Goal: Book appointment/travel/reservation

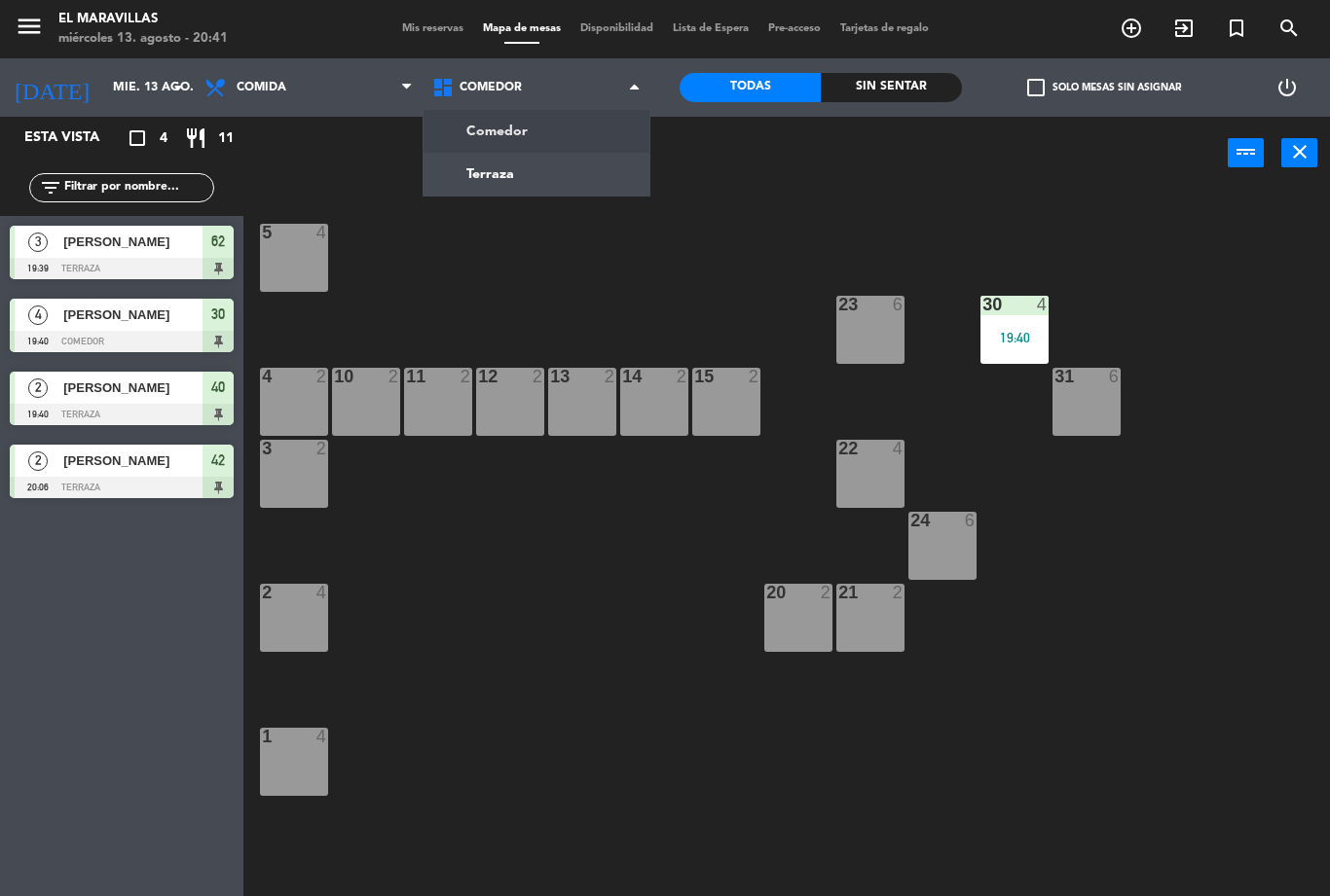
click at [708, 285] on div "5 4 23 6 30 4 19:40 4 2 10 2 11 2 12 2 13 2 14 2 15 2 31 6 3 2 22 4 24 6 2 4 20…" at bounding box center [794, 543] width 1074 height 706
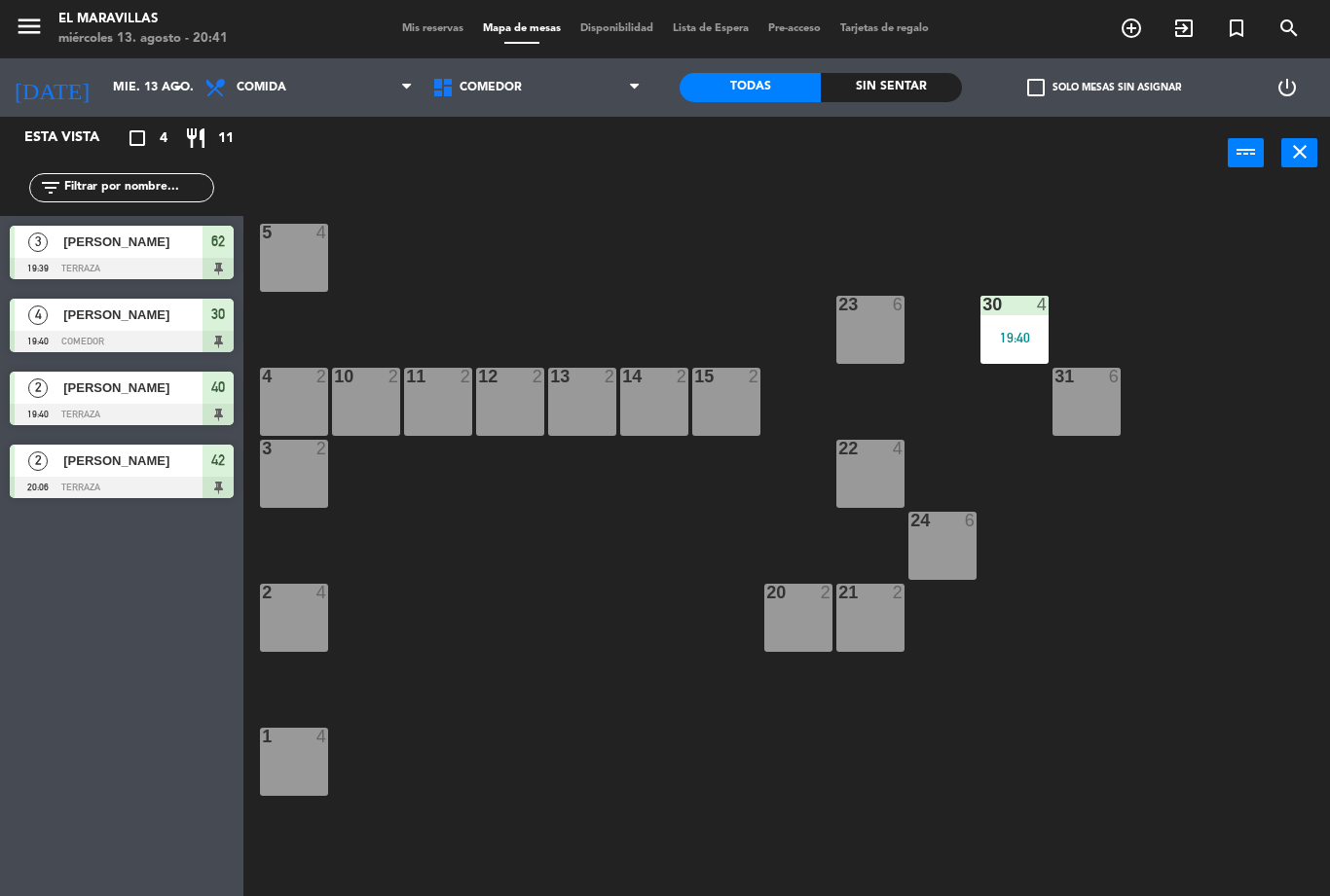
click at [1030, 324] on div "30 4 19:40" at bounding box center [1015, 331] width 69 height 68
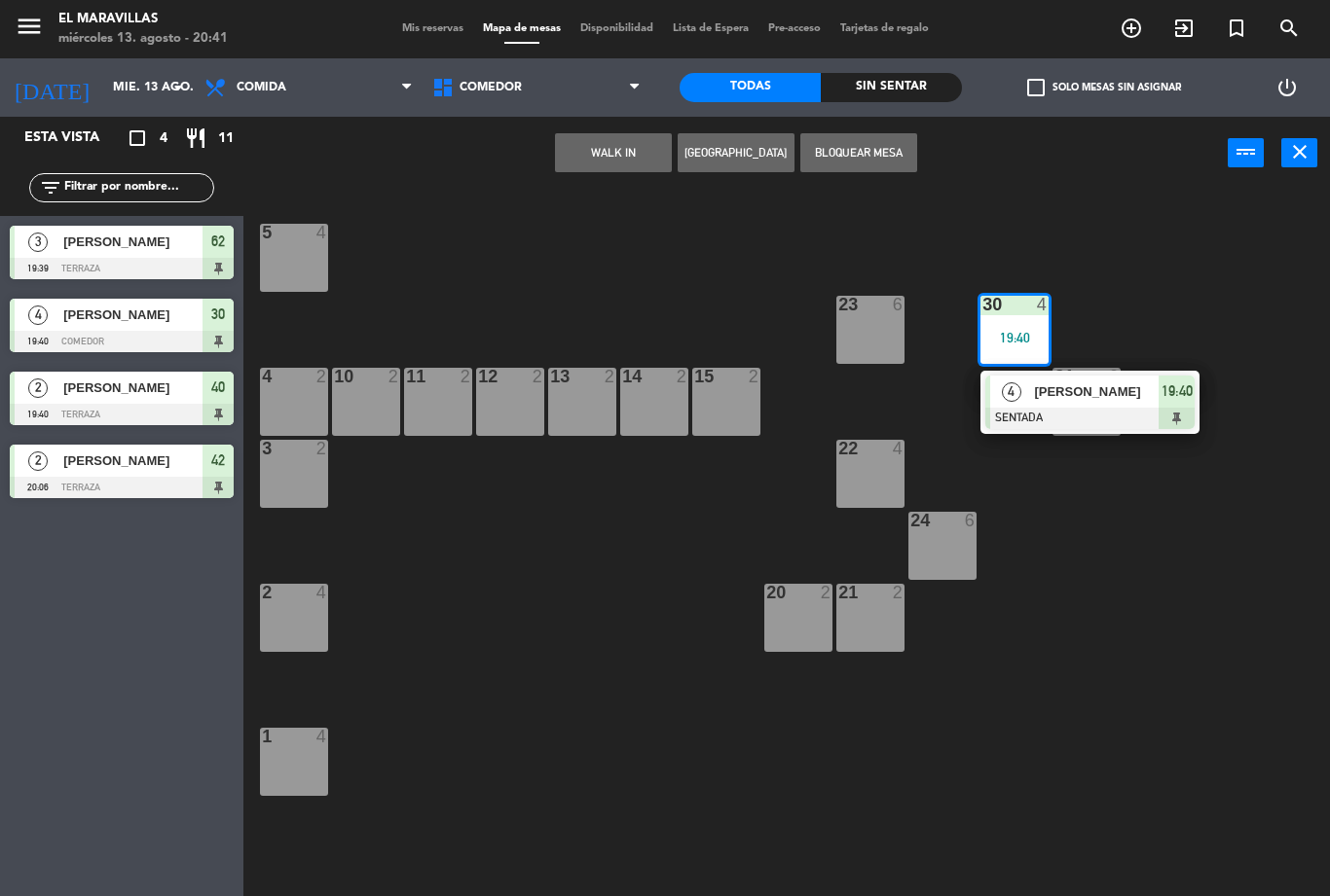
click at [1194, 407] on div "19:40" at bounding box center [1176, 391] width 36 height 32
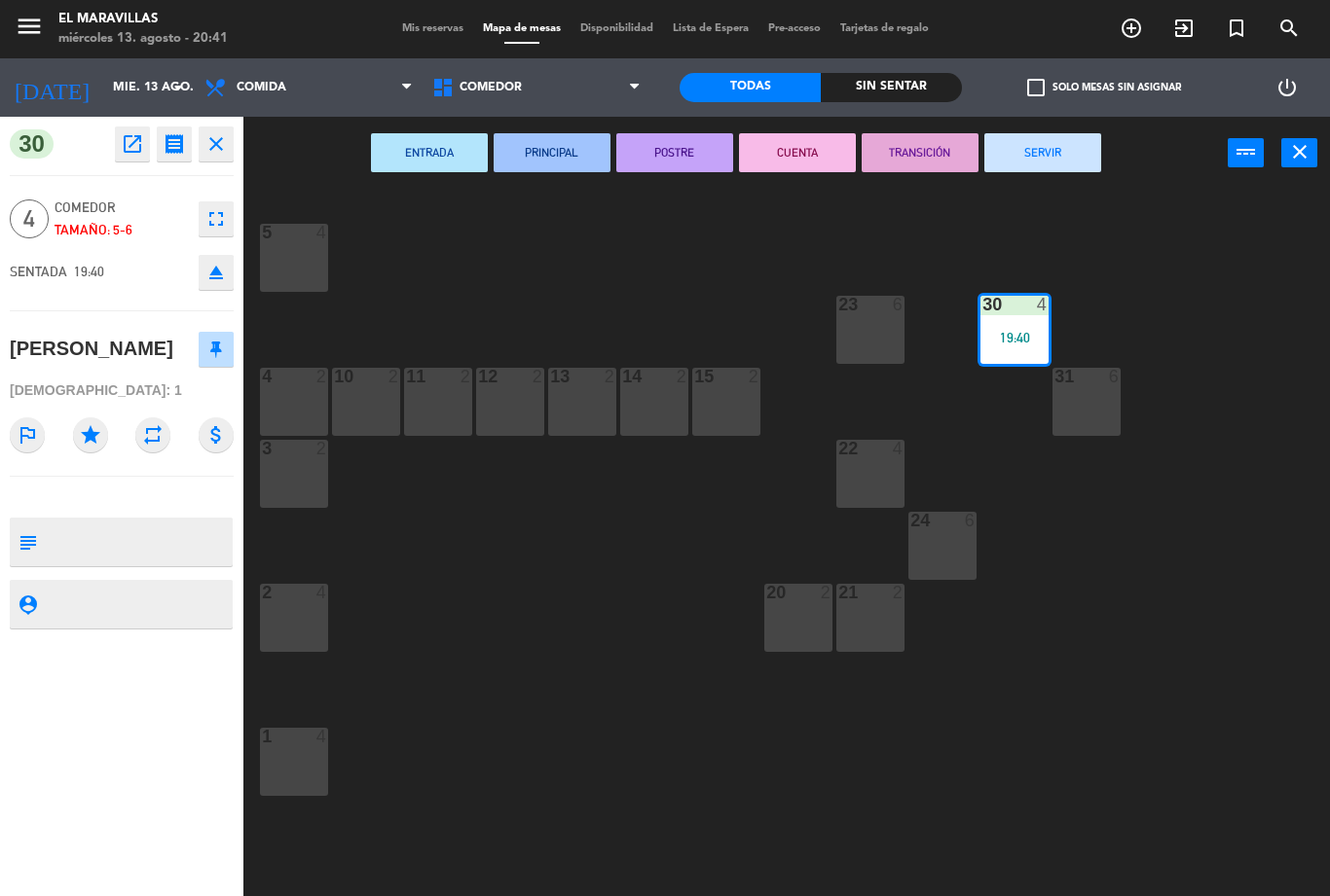
click at [1059, 146] on button "SERVIR" at bounding box center [1042, 153] width 116 height 39
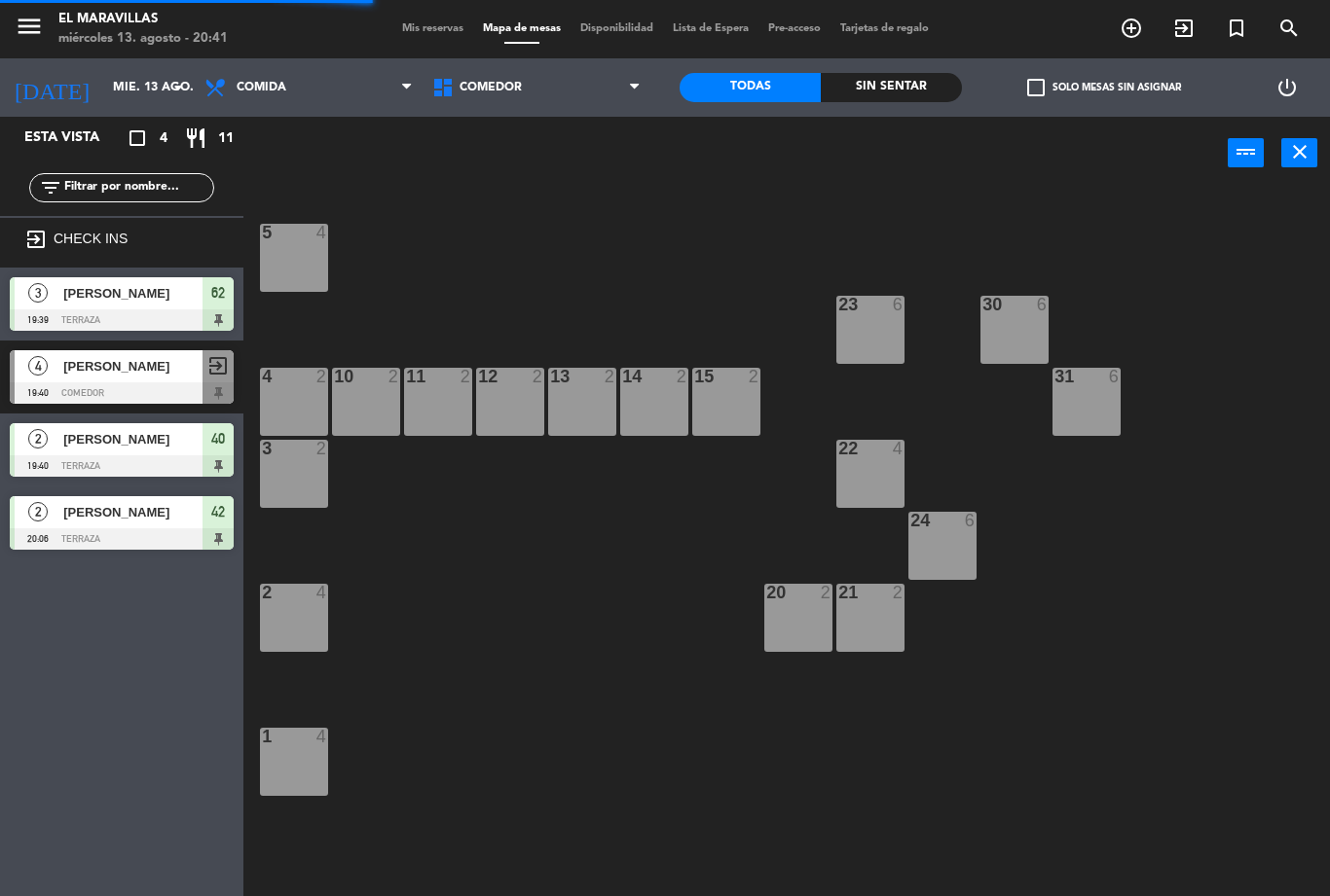
click at [530, 103] on span "Comedor" at bounding box center [536, 88] width 228 height 43
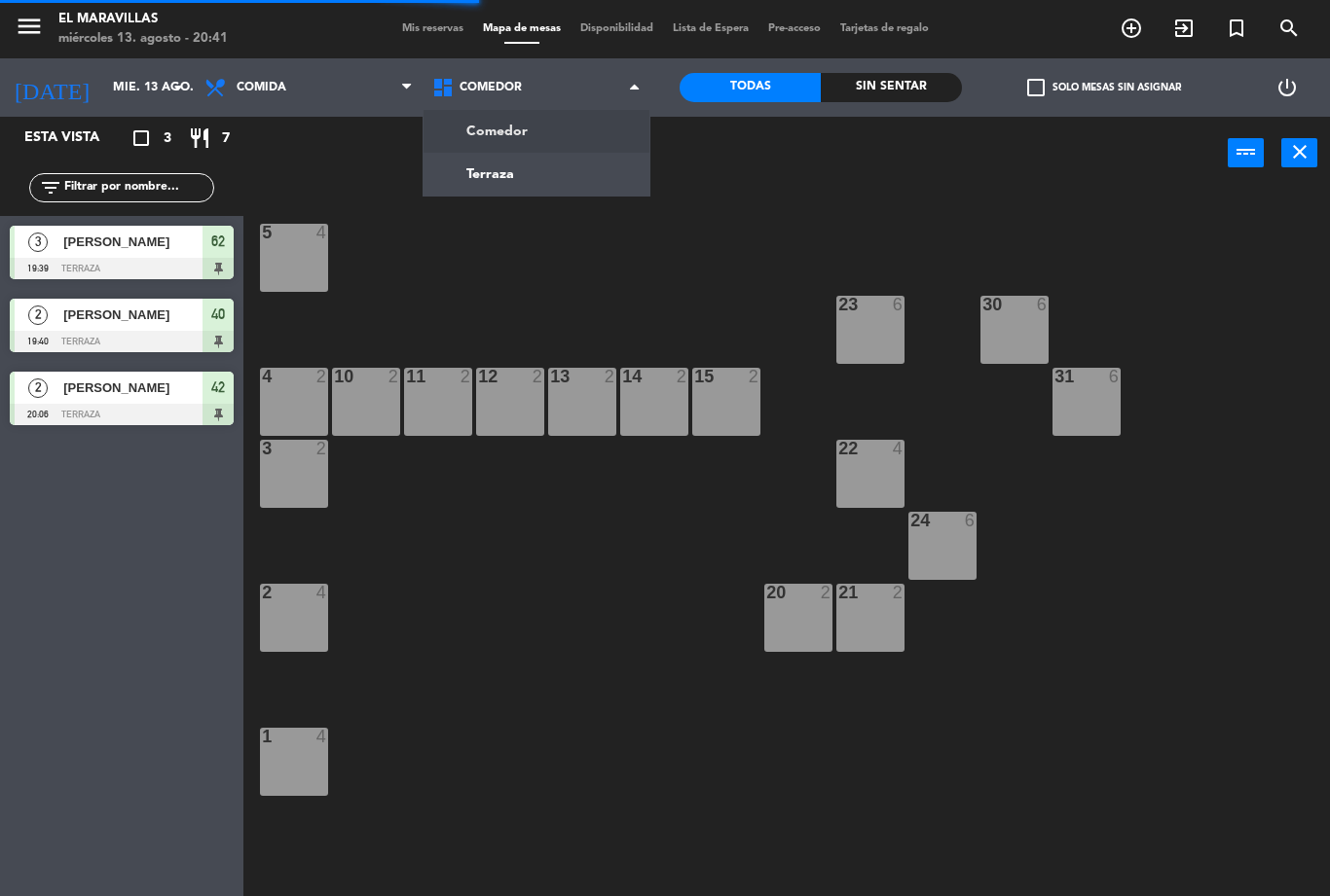
click at [514, 175] on ng-component "menu El Maravillas miércoles 13. agosto - 20:41 Mis reservas Mapa de mesas Disp…" at bounding box center [665, 448] width 1330 height 896
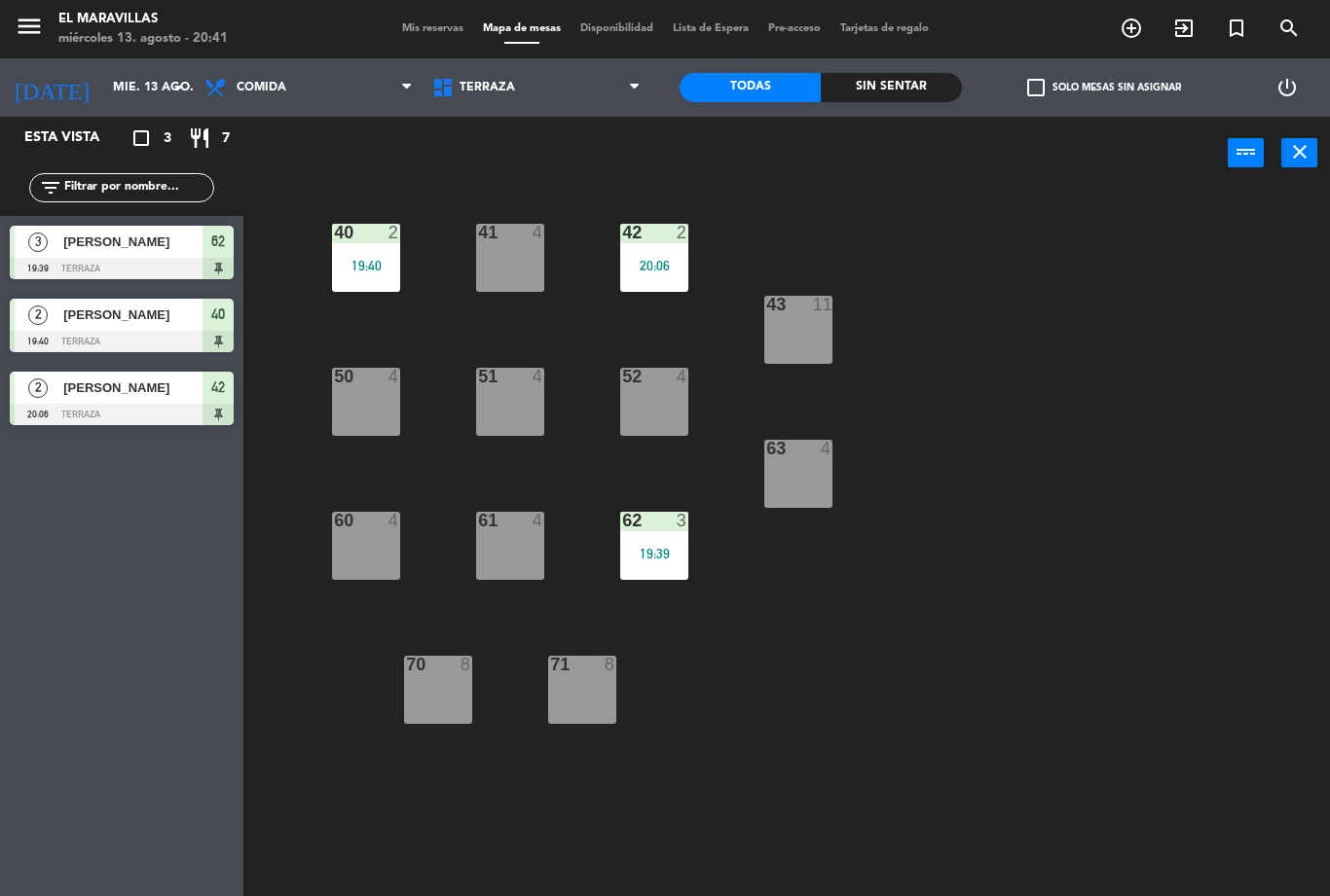
click at [388, 579] on div "60 4" at bounding box center [366, 546] width 69 height 68
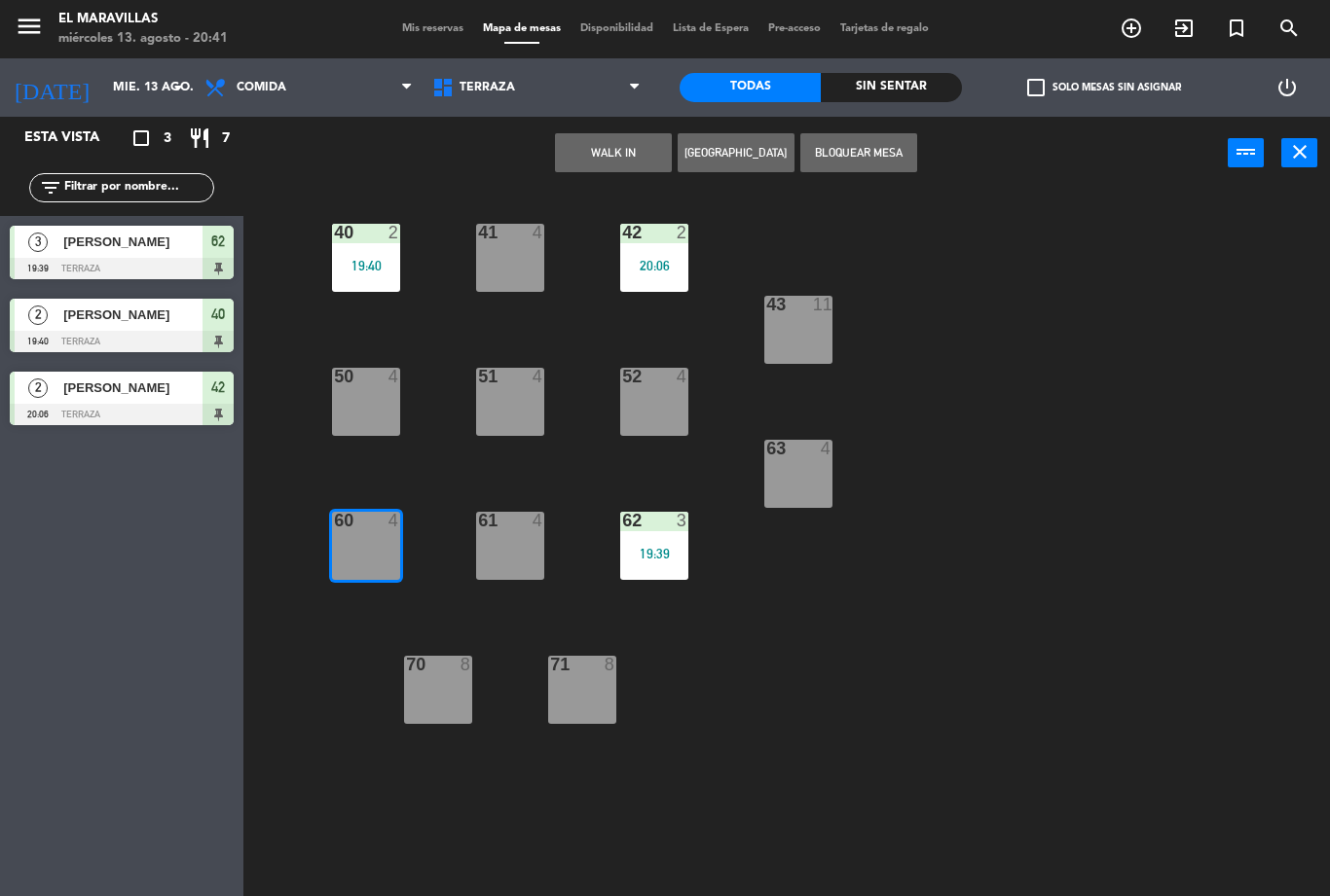
click at [583, 142] on button "WALK IN" at bounding box center [613, 153] width 116 height 39
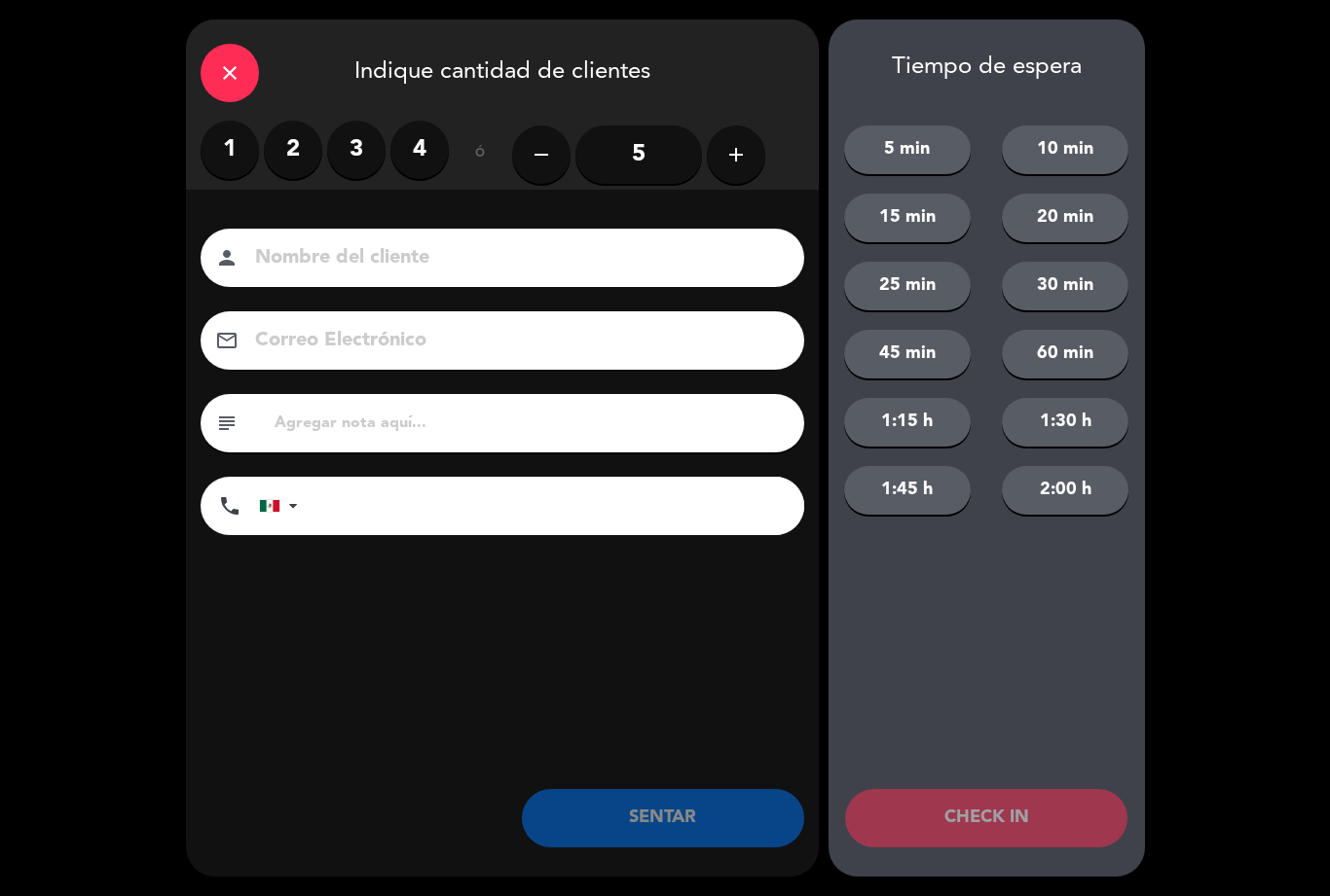
click at [446, 159] on label "4" at bounding box center [420, 150] width 59 height 59
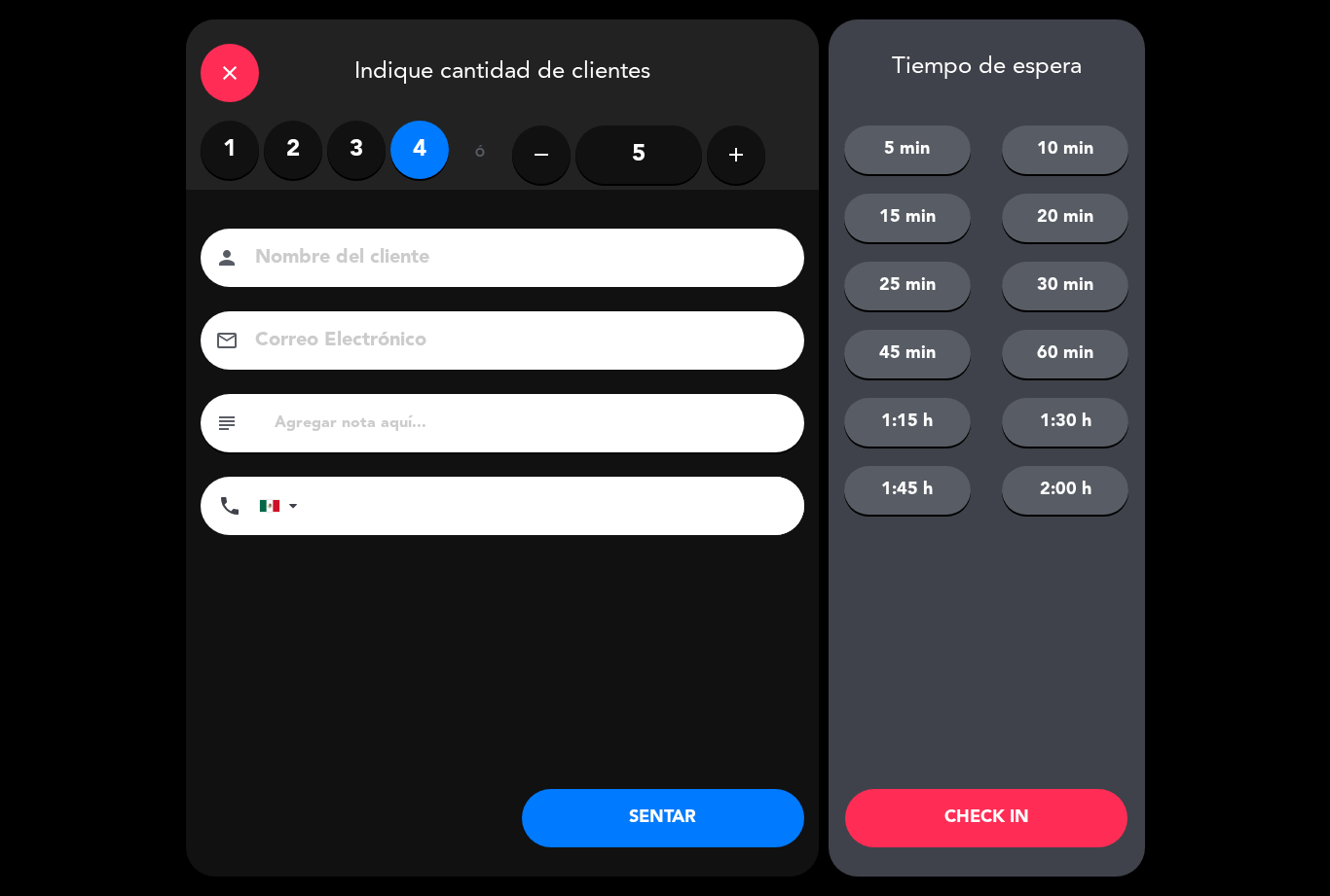
click at [487, 276] on input at bounding box center [516, 258] width 526 height 34
type input "L"
type input "[PERSON_NAME]"
click at [1228, 293] on div "close Indique cantidad de clientes 1 2 3 4 ó remove 5 add Nombre del cliente pe…" at bounding box center [665, 448] width 1330 height 896
click at [666, 811] on button "SENTAR" at bounding box center [663, 819] width 283 height 59
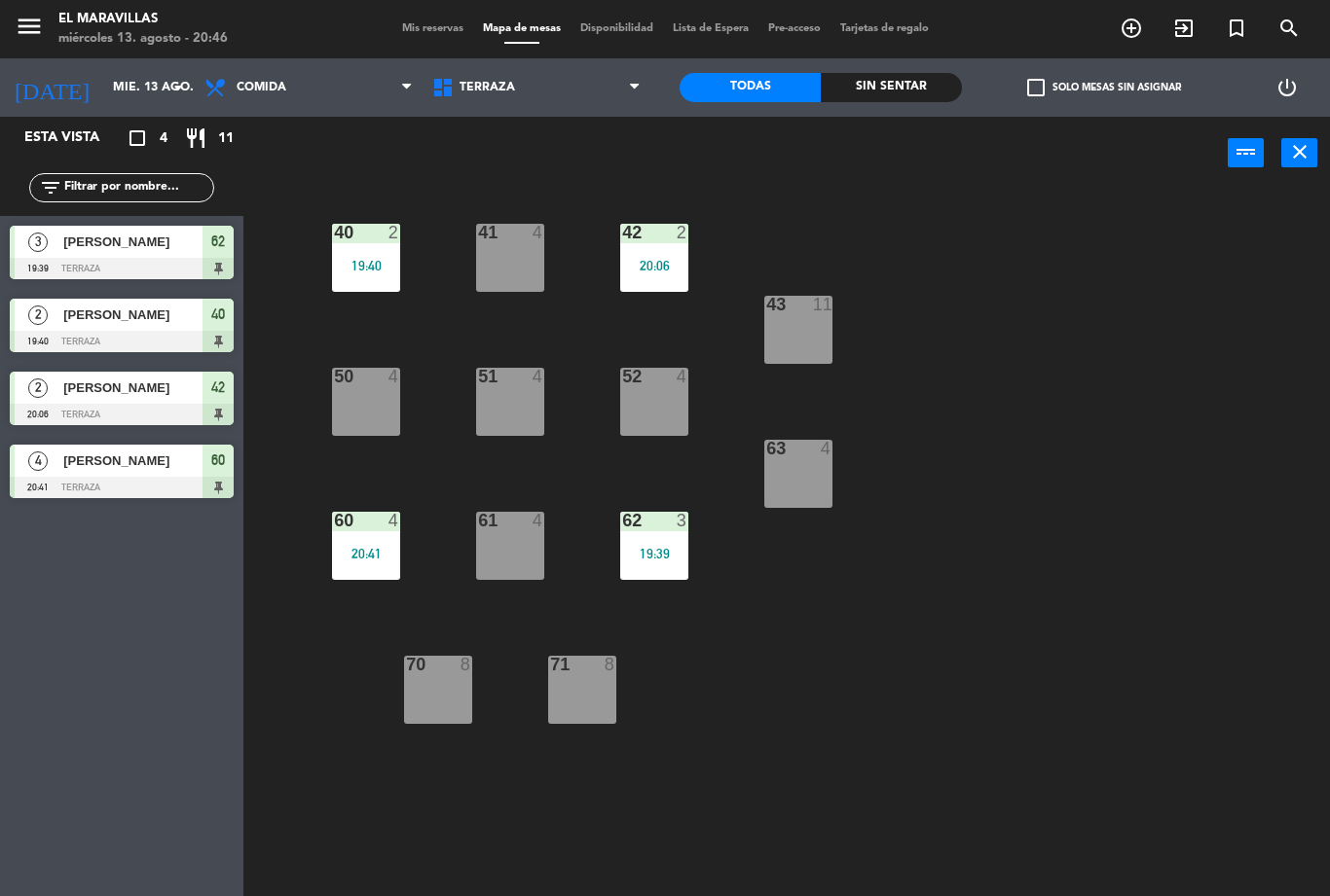
click at [541, 426] on div "51 4" at bounding box center [511, 402] width 69 height 68
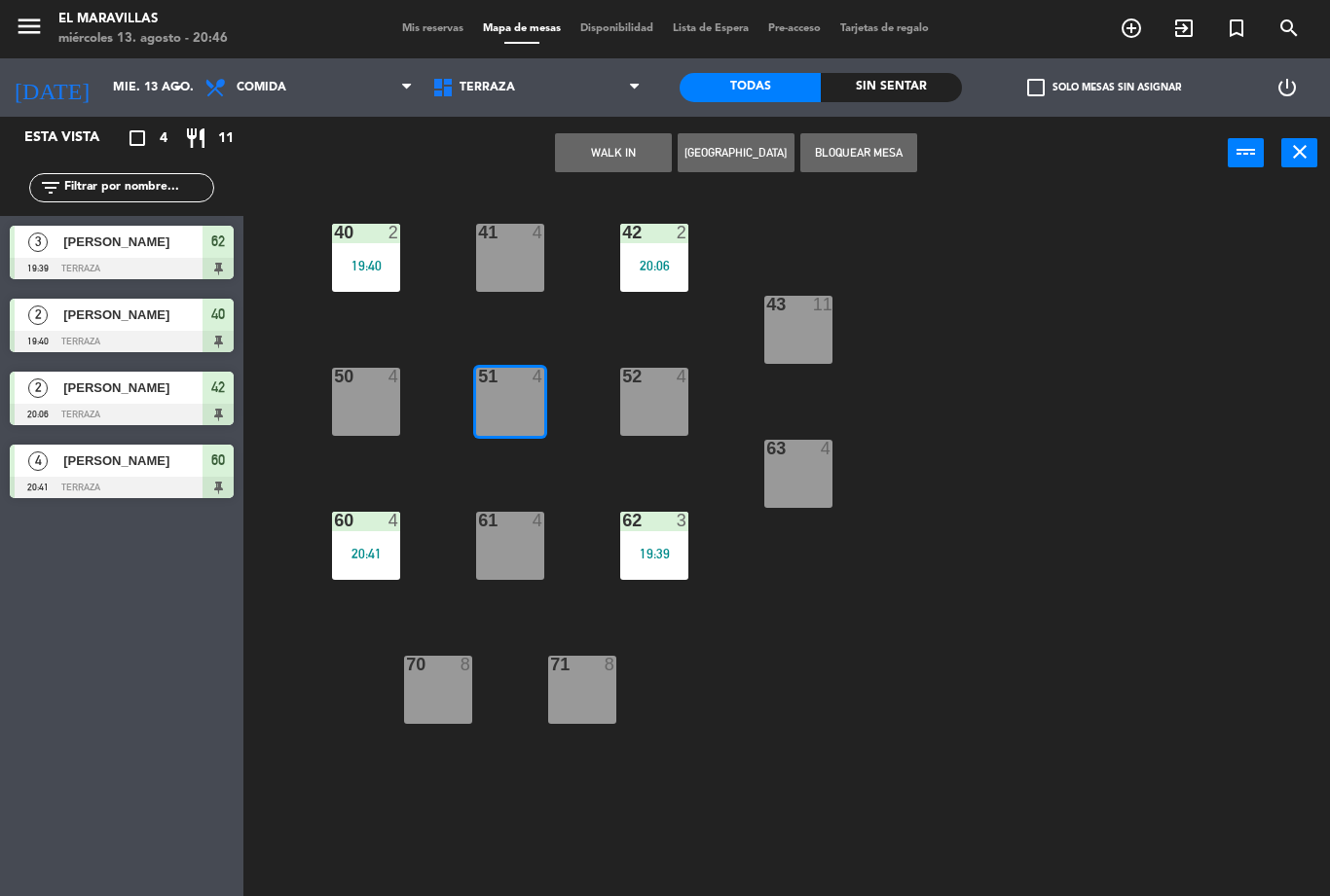
click at [650, 146] on button "WALK IN" at bounding box center [613, 153] width 116 height 39
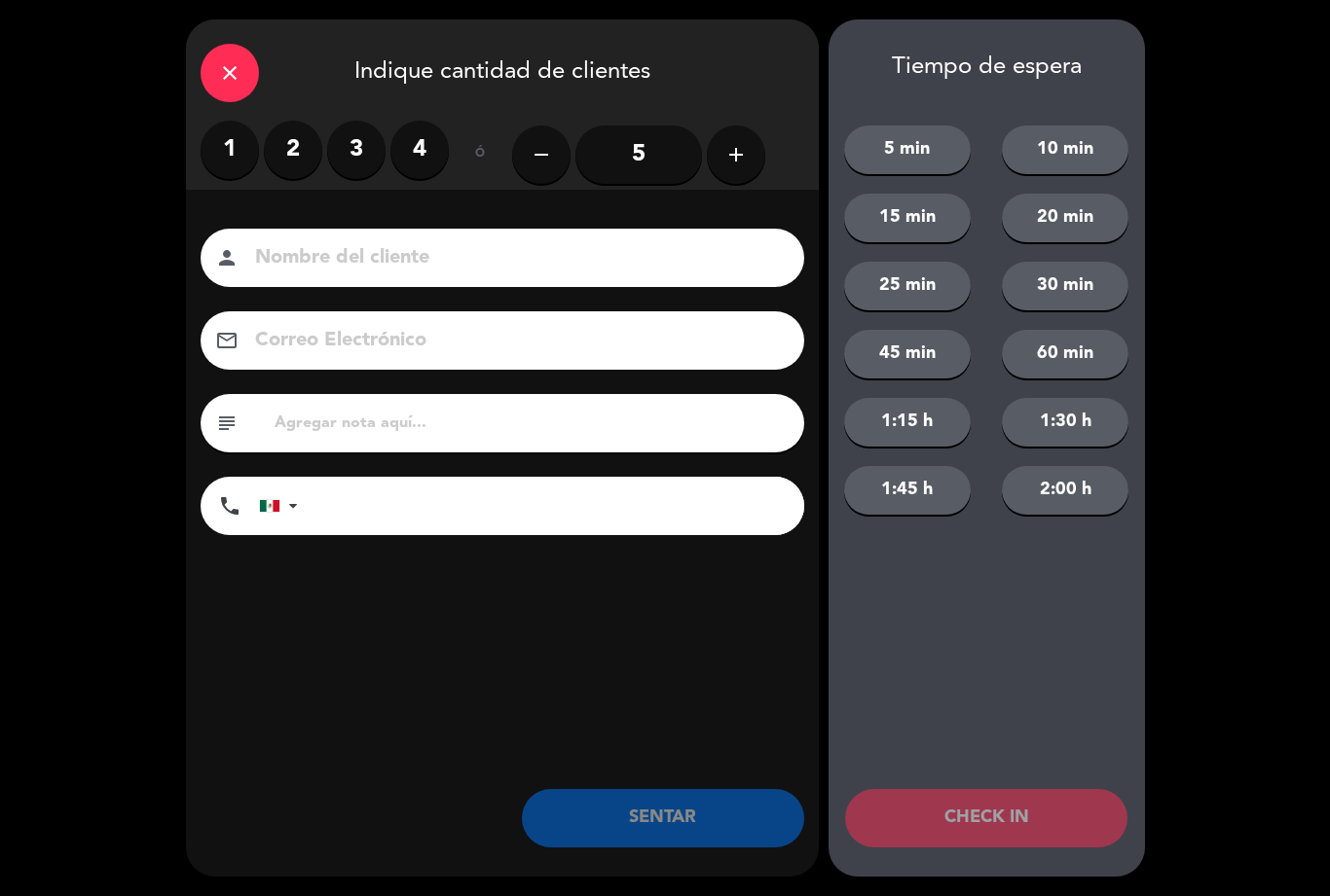
click at [344, 151] on label "3" at bounding box center [356, 150] width 59 height 59
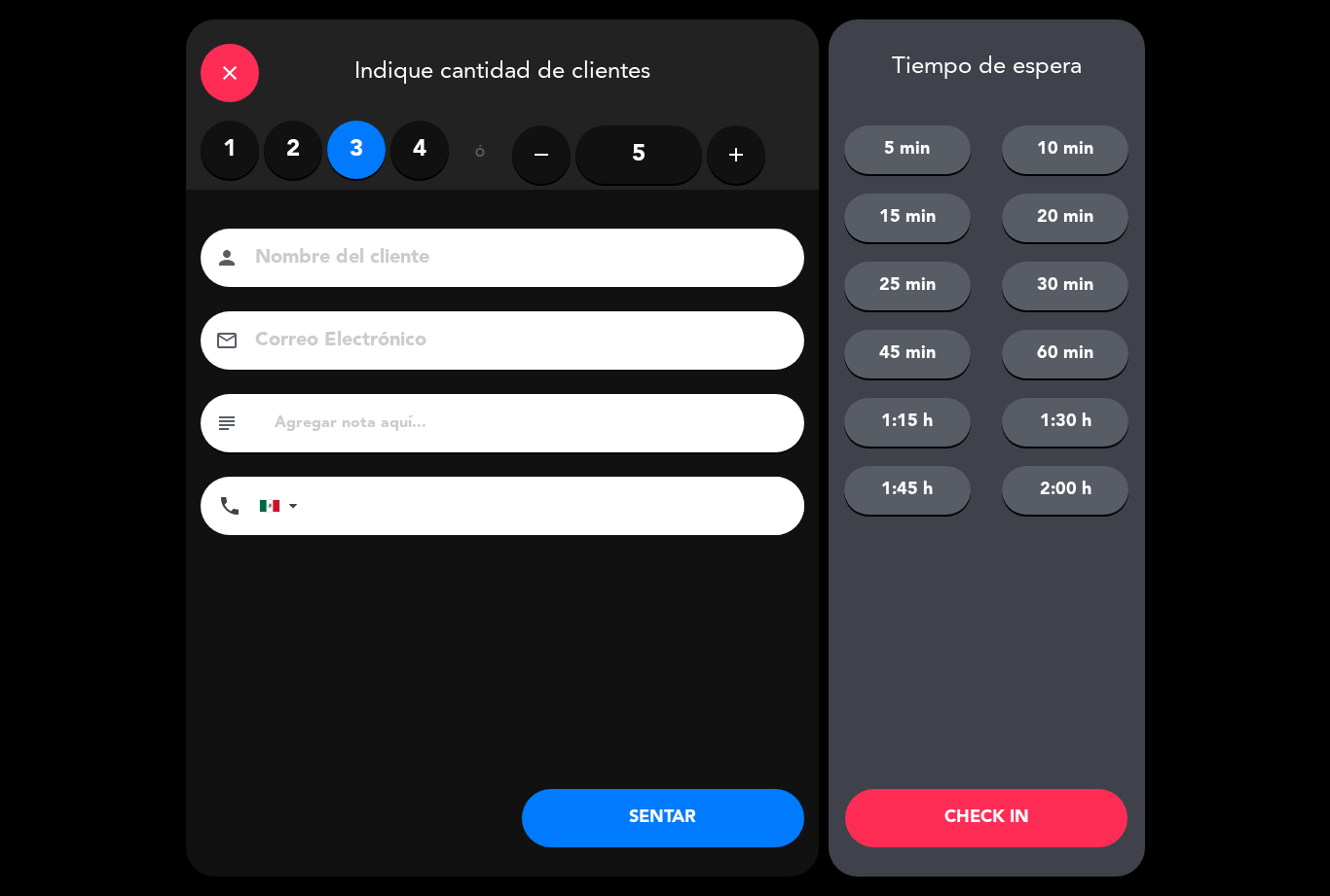
click at [446, 262] on input at bounding box center [516, 258] width 526 height 34
type input "[PERSON_NAME]"
click at [1216, 312] on div "close Indique cantidad de clientes 1 2 3 4 ó remove 5 add Nombre del cliente pe…" at bounding box center [665, 448] width 1330 height 896
click at [627, 826] on button "SENTAR" at bounding box center [663, 819] width 283 height 59
